Goal: Task Accomplishment & Management: Complete application form

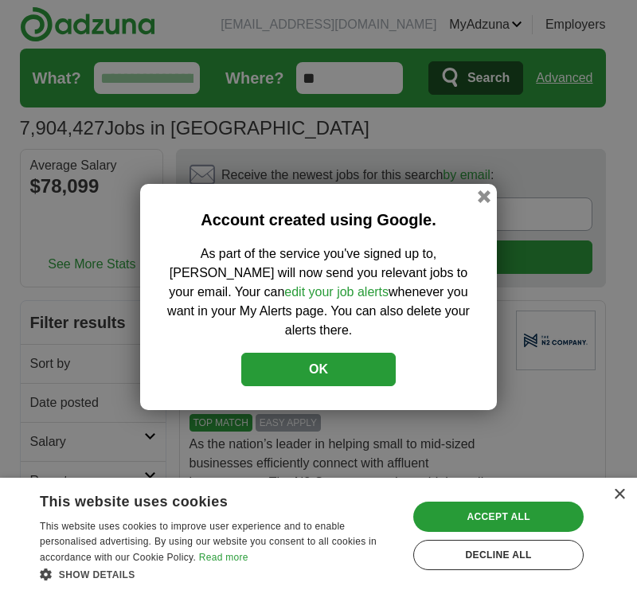
click at [624, 72] on div "Account created using Google. As part of the service you've signed up to, [PERS…" at bounding box center [318, 297] width 637 height 594
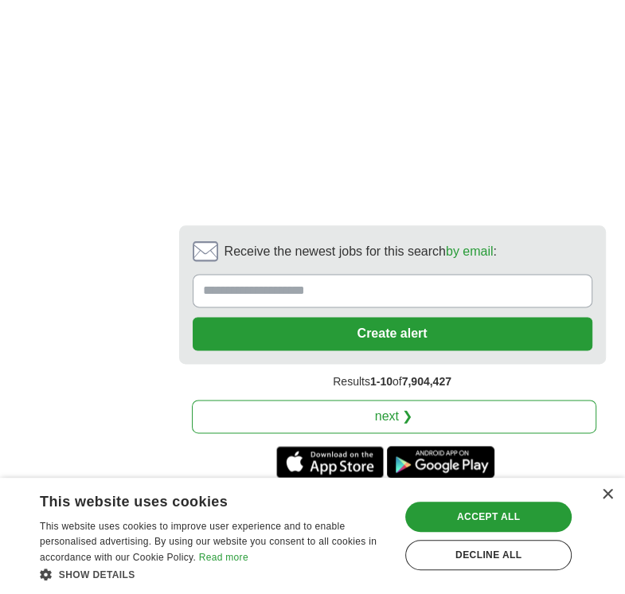
scroll to position [4065, 0]
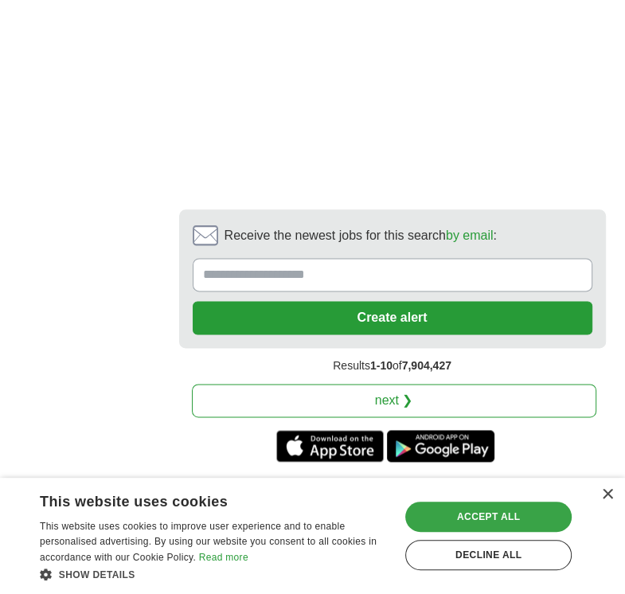
click at [458, 528] on div "Accept all" at bounding box center [488, 516] width 166 height 30
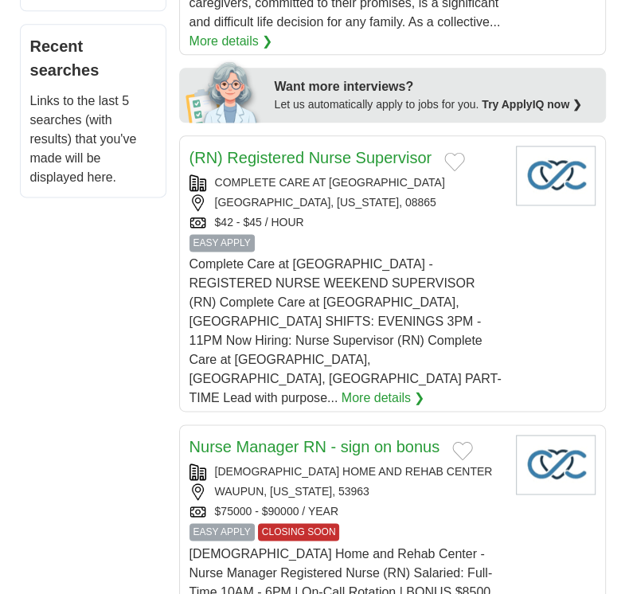
scroll to position [0, 0]
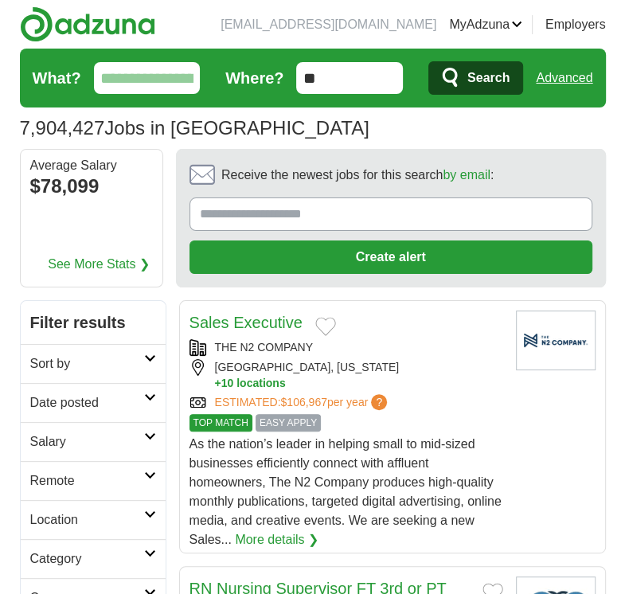
click at [54, 372] on link "Sort by" at bounding box center [93, 363] width 145 height 39
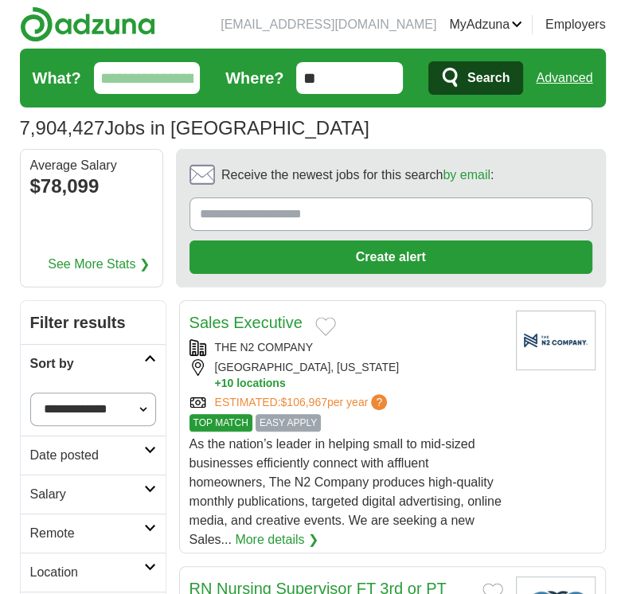
click at [69, 446] on h2 "Date posted" at bounding box center [87, 455] width 114 height 19
click at [60, 539] on link "Last 7 days" at bounding box center [93, 537] width 126 height 19
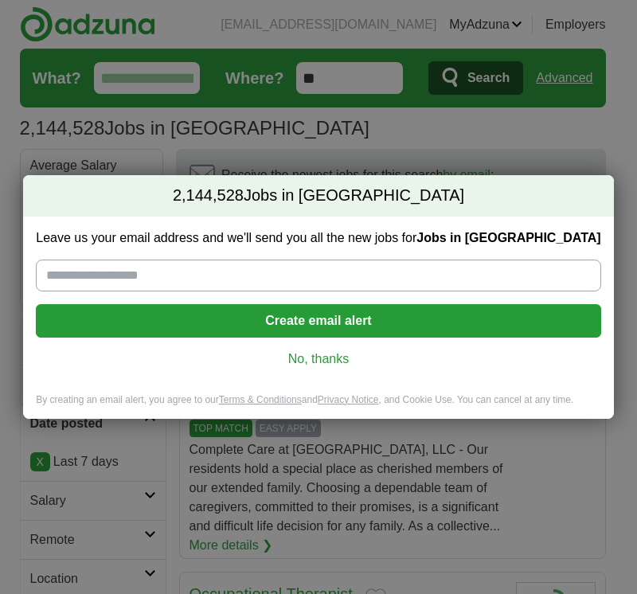
click at [256, 286] on input "Leave us your email address and we'll send you all the new jobs for Jobs in US" at bounding box center [318, 275] width 564 height 32
type input "**********"
click at [301, 319] on button "Create email alert" at bounding box center [318, 320] width 564 height 33
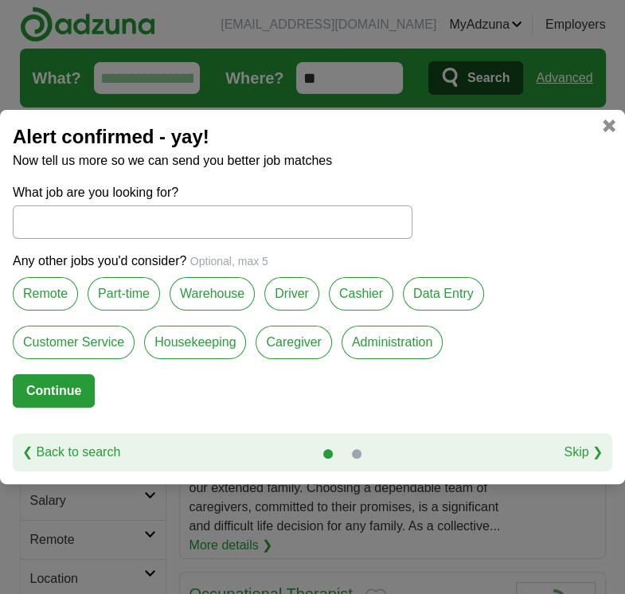
click at [115, 290] on label "Part-time" at bounding box center [124, 293] width 72 height 33
click at [223, 299] on label "Warehouse" at bounding box center [212, 293] width 85 height 33
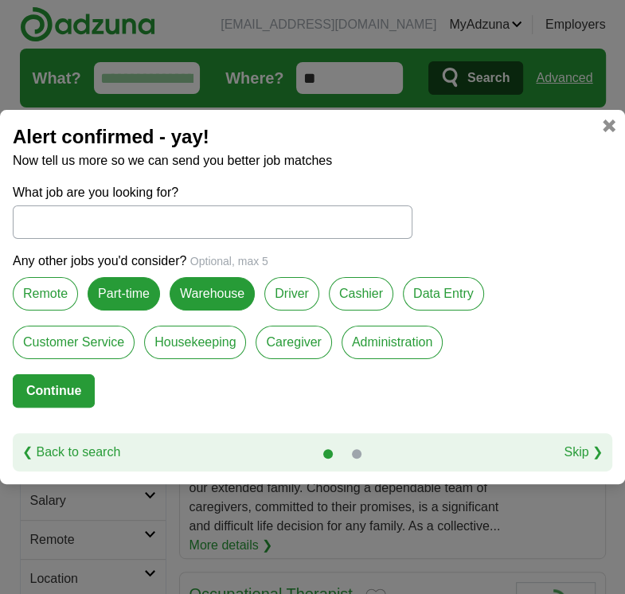
click at [329, 301] on label "Cashier" at bounding box center [361, 293] width 64 height 33
click at [76, 342] on label "Customer Service" at bounding box center [74, 341] width 122 height 33
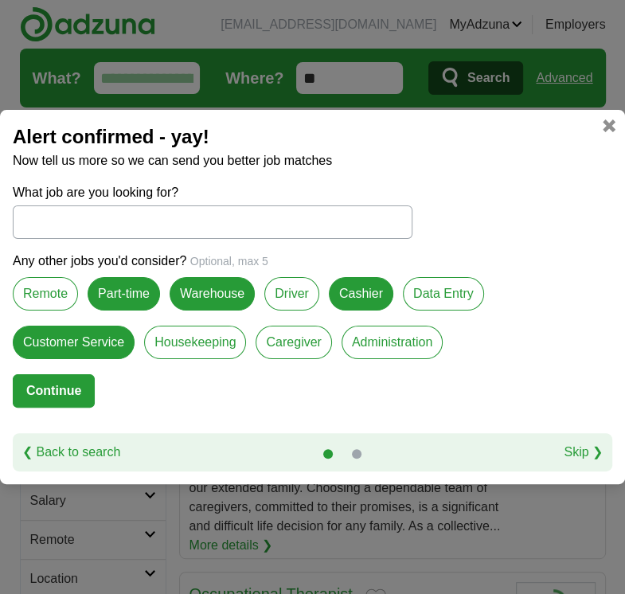
click at [61, 384] on button "Continue" at bounding box center [54, 390] width 82 height 33
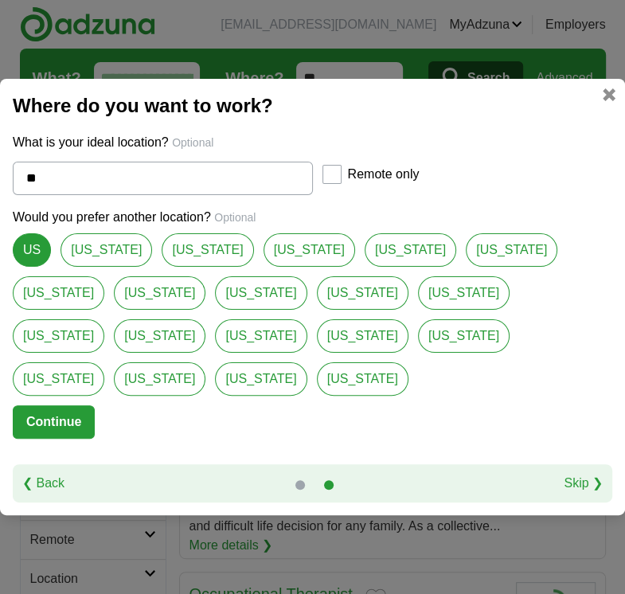
click at [418, 353] on link "[US_STATE]" at bounding box center [464, 335] width 92 height 33
type input "*******"
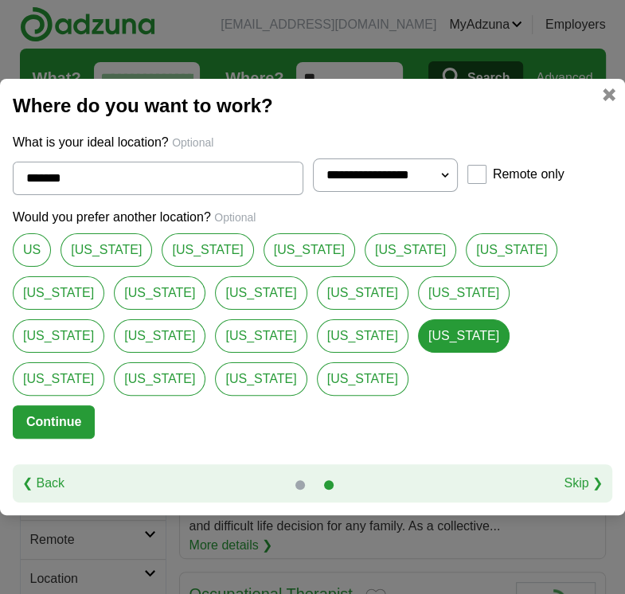
click at [442, 192] on select "**********" at bounding box center [385, 174] width 145 height 33
select select "**"
click at [313, 181] on select "**********" at bounding box center [385, 174] width 145 height 33
click at [189, 149] on span "Optional" at bounding box center [192, 142] width 41 height 13
click at [51, 405] on button "Continue" at bounding box center [54, 421] width 82 height 33
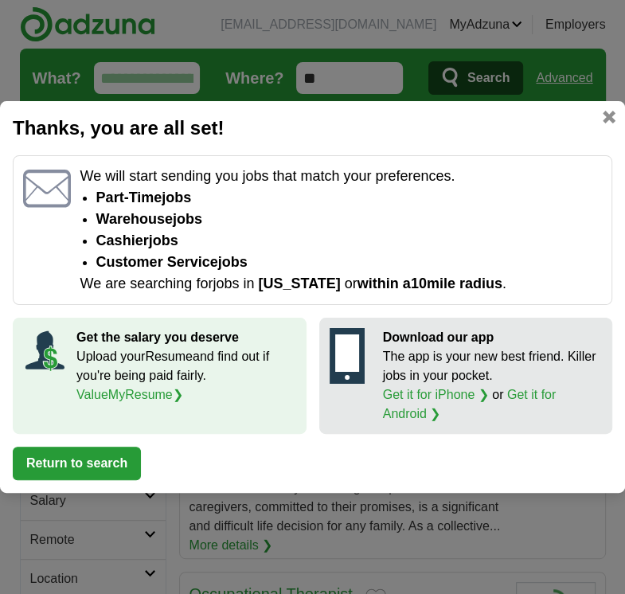
click at [91, 461] on button "Return to search" at bounding box center [77, 462] width 128 height 33
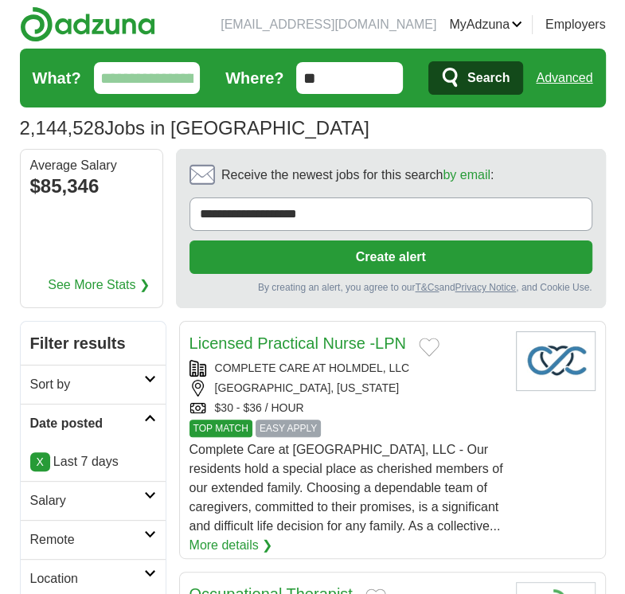
click at [138, 491] on h2 "Salary" at bounding box center [87, 500] width 114 height 19
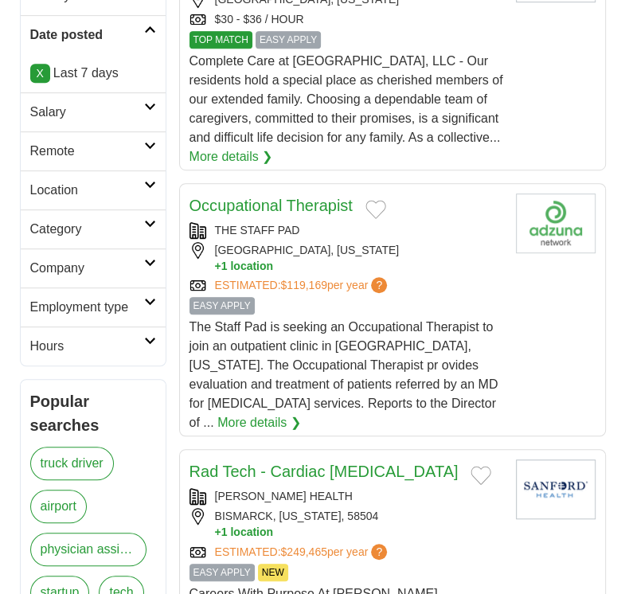
scroll to position [434, 0]
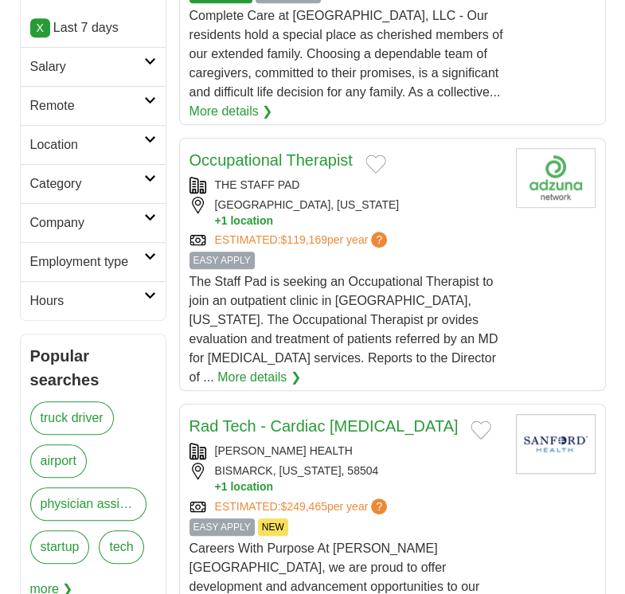
click at [158, 132] on link "Location" at bounding box center [93, 144] width 145 height 39
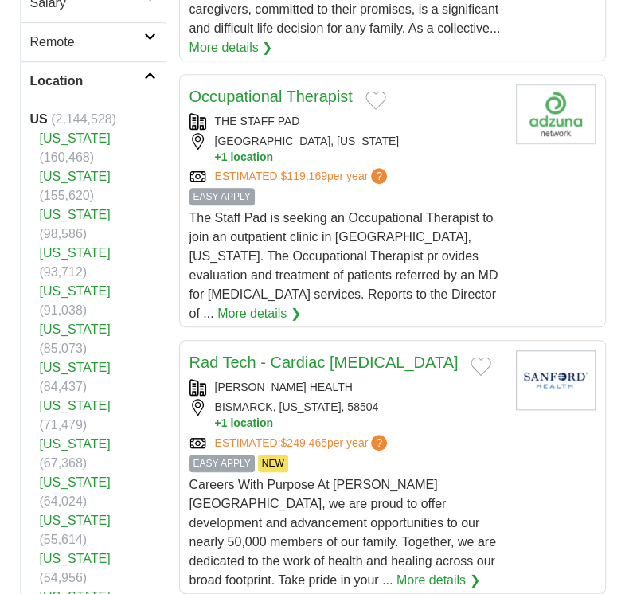
scroll to position [529, 0]
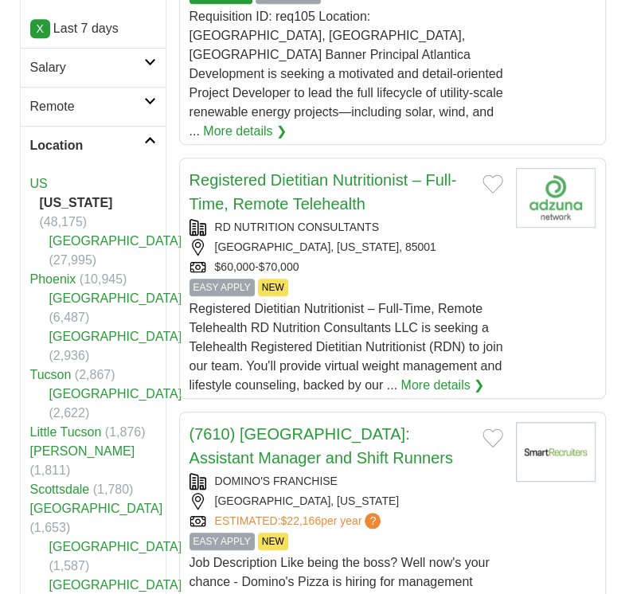
scroll to position [445, 0]
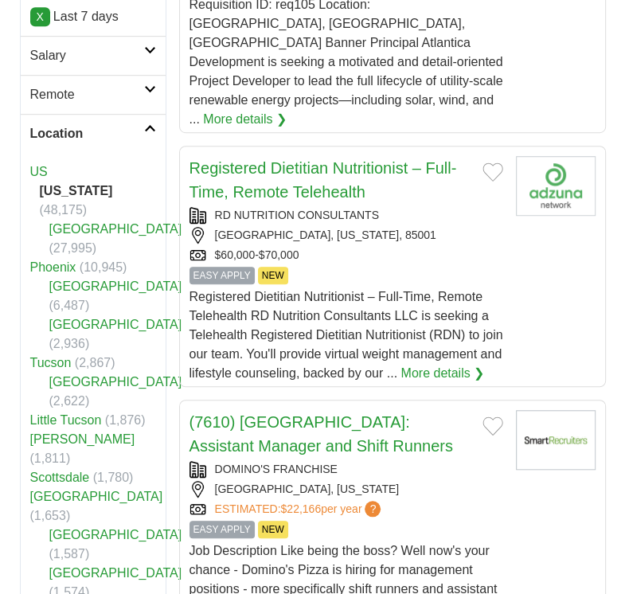
click at [64, 260] on link "Phoenix" at bounding box center [53, 267] width 46 height 14
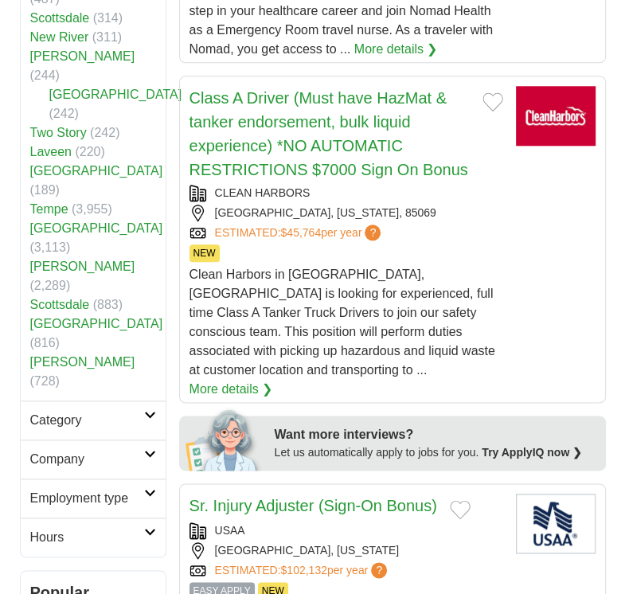
scroll to position [805, 0]
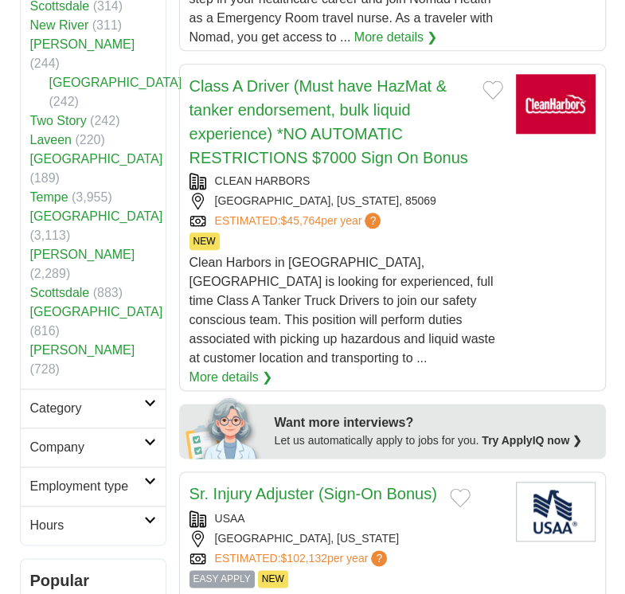
click at [68, 438] on h2 "Company" at bounding box center [87, 447] width 114 height 19
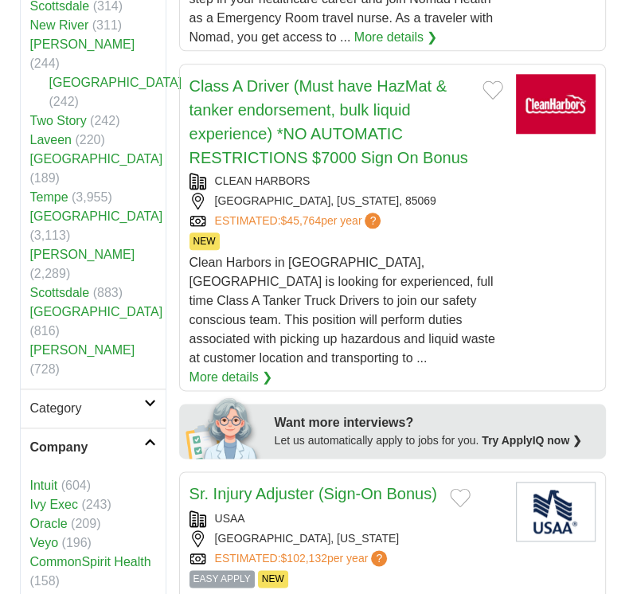
click at [97, 399] on h2 "Category" at bounding box center [87, 408] width 114 height 19
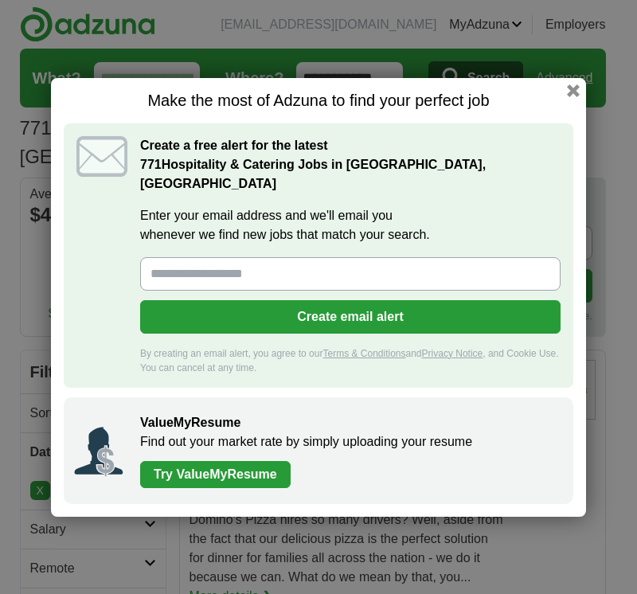
click at [223, 267] on input "Enter your email address and we'll email you whenever we find new jobs that mat…" at bounding box center [350, 273] width 420 height 33
type input "**********"
click at [239, 319] on button "Create email alert" at bounding box center [350, 316] width 420 height 33
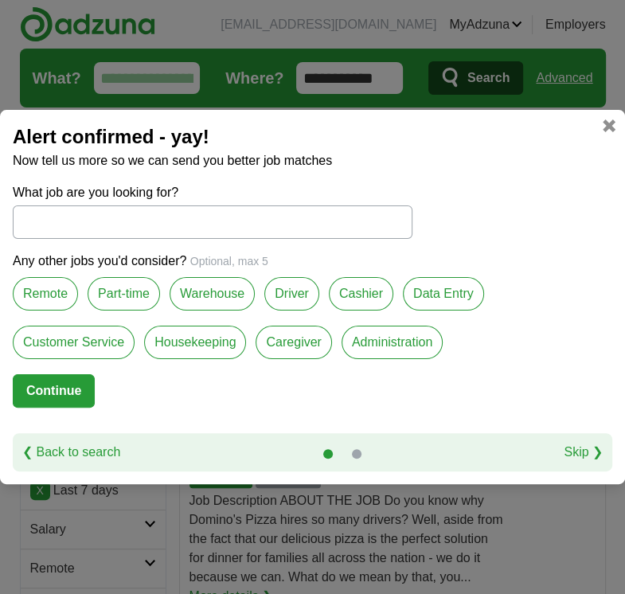
click at [575, 452] on link "Skip ❯" at bounding box center [582, 451] width 39 height 19
select select "*"
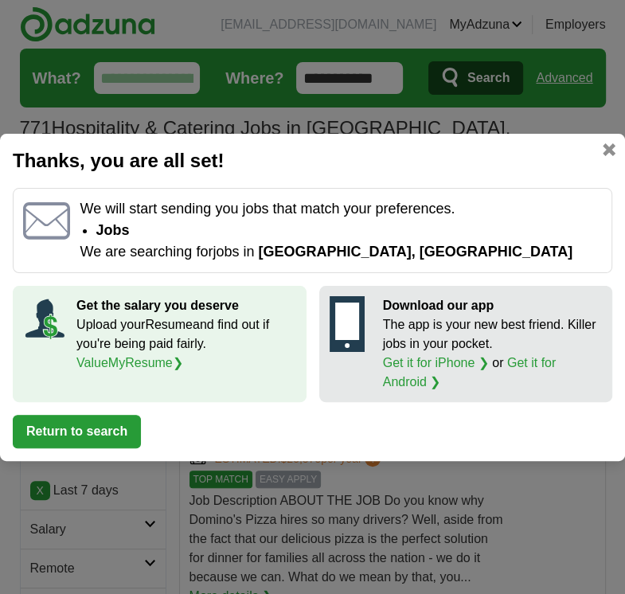
click at [613, 143] on link at bounding box center [608, 149] width 13 height 13
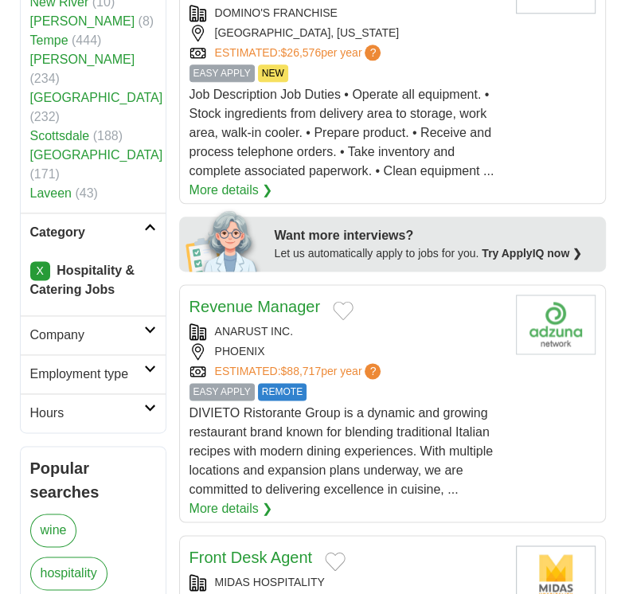
scroll to position [953, 0]
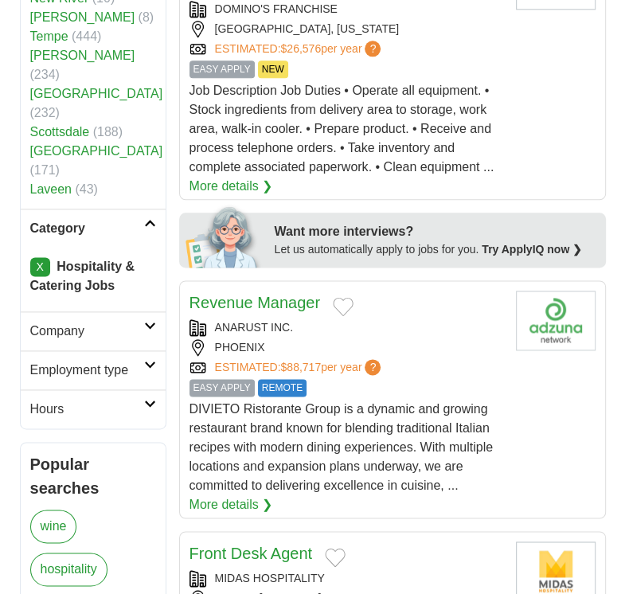
click at [140, 400] on h2 "Hours" at bounding box center [87, 409] width 114 height 19
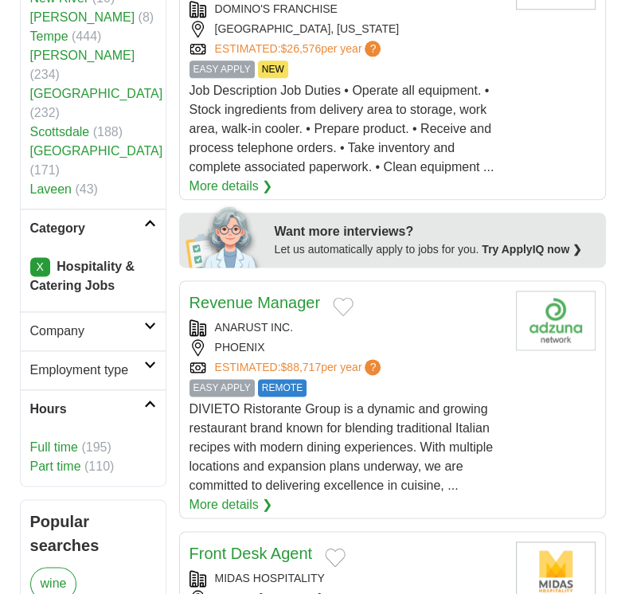
click at [59, 459] on link "Part time" at bounding box center [55, 466] width 51 height 14
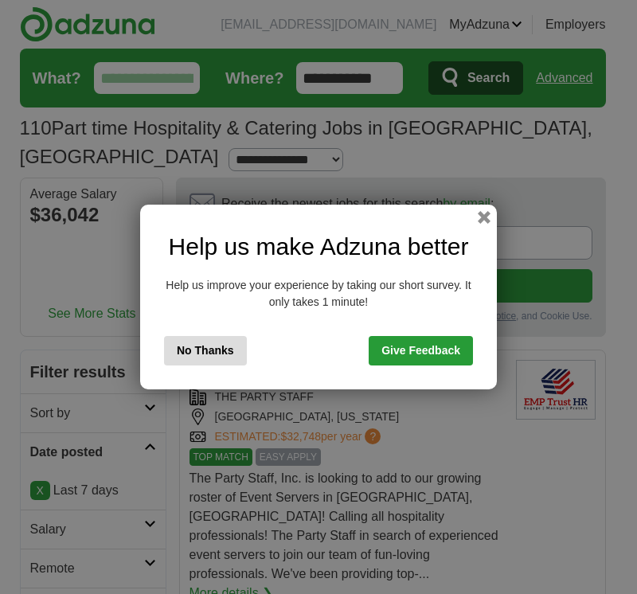
click at [189, 347] on button "No Thanks" at bounding box center [205, 350] width 83 height 29
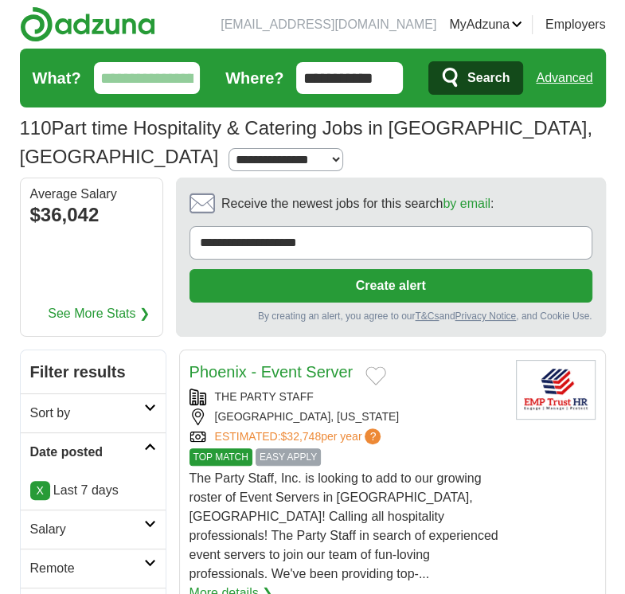
click at [397, 271] on button "Create alert" at bounding box center [390, 285] width 403 height 33
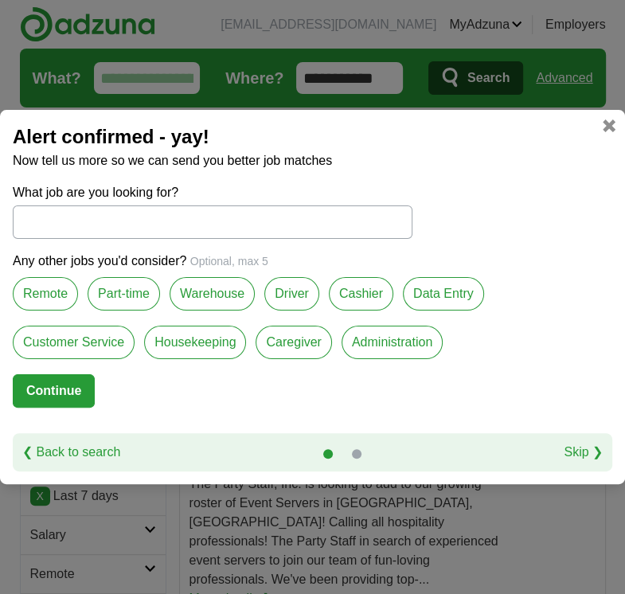
click at [585, 447] on link "Skip ❯" at bounding box center [582, 451] width 39 height 19
select select "*"
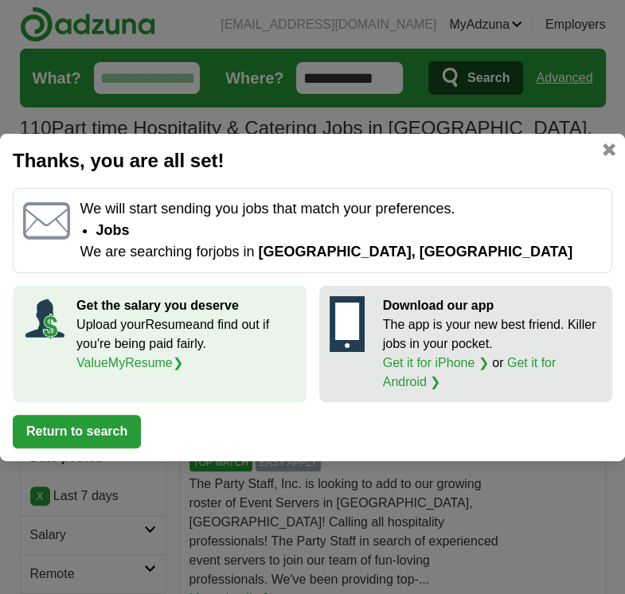
click at [606, 143] on link at bounding box center [608, 149] width 13 height 13
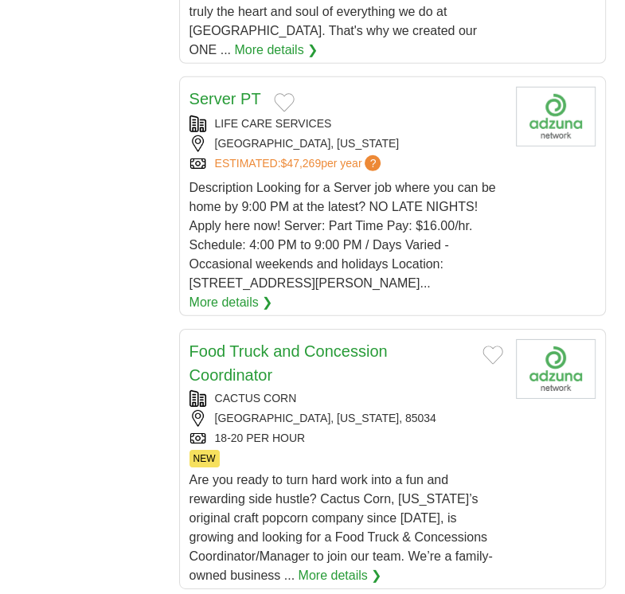
scroll to position [2458, 0]
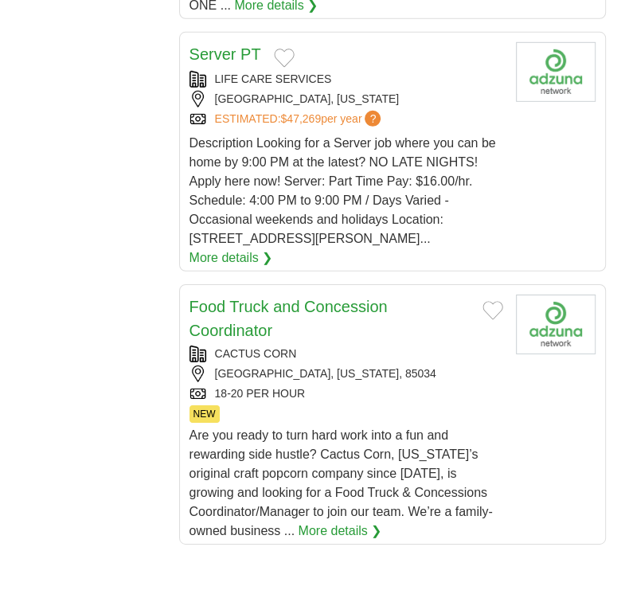
click at [312, 521] on link "More details ❯" at bounding box center [340, 530] width 84 height 19
